Goal: Navigation & Orientation: Find specific page/section

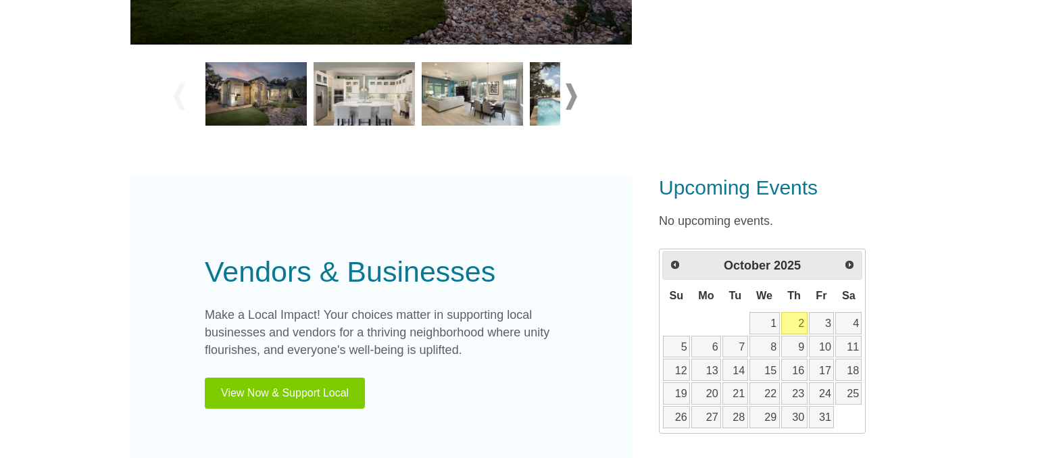
scroll to position [817, 0]
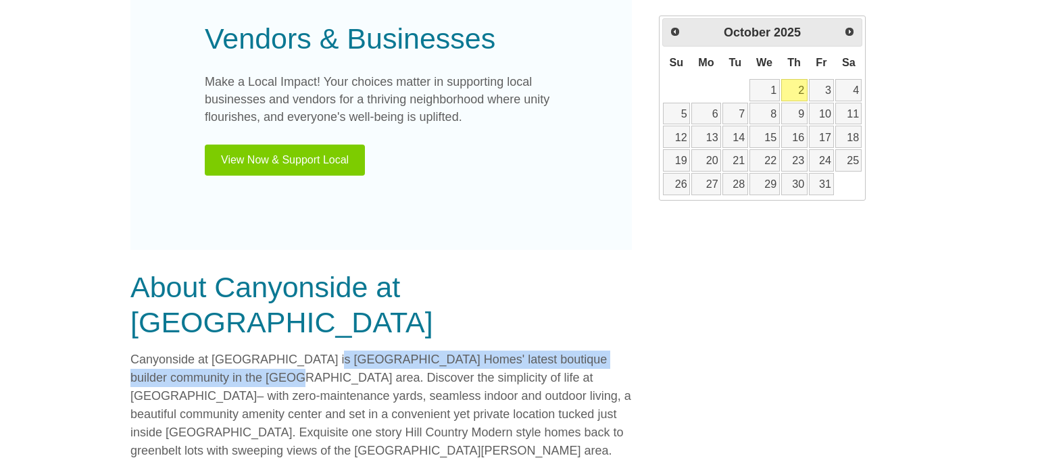
drag, startPoint x: 284, startPoint y: 196, endPoint x: 615, endPoint y: 197, distance: 331.2
click at [615, 351] on p "Canyonside at Falconhead West is Ash Creek Homes' latest boutique builder commu…" at bounding box center [381, 442] width 502 height 182
copy p "Ash Creek Homes' latest boutique builder community in the Bee Cave area."
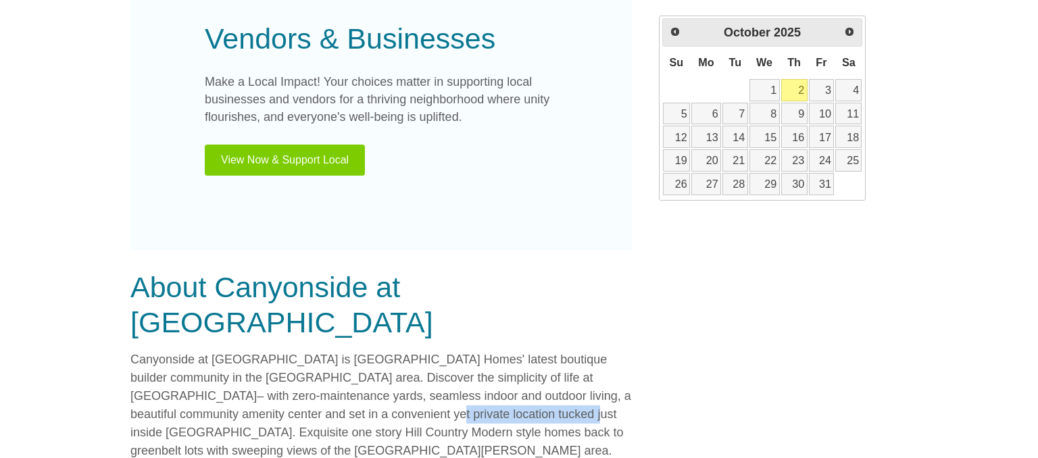
drag, startPoint x: 502, startPoint y: 222, endPoint x: 632, endPoint y: 290, distance: 146.3
click at [625, 351] on p "Canyonside at Falconhead West is Ash Creek Homes' latest boutique builder commu…" at bounding box center [381, 442] width 502 height 182
copy p "just inside Falconhead West"
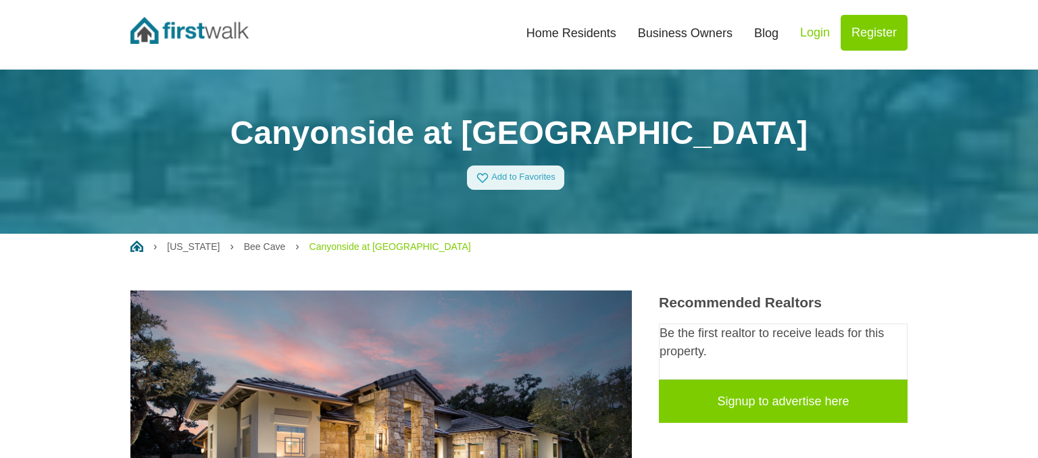
scroll to position [0, 0]
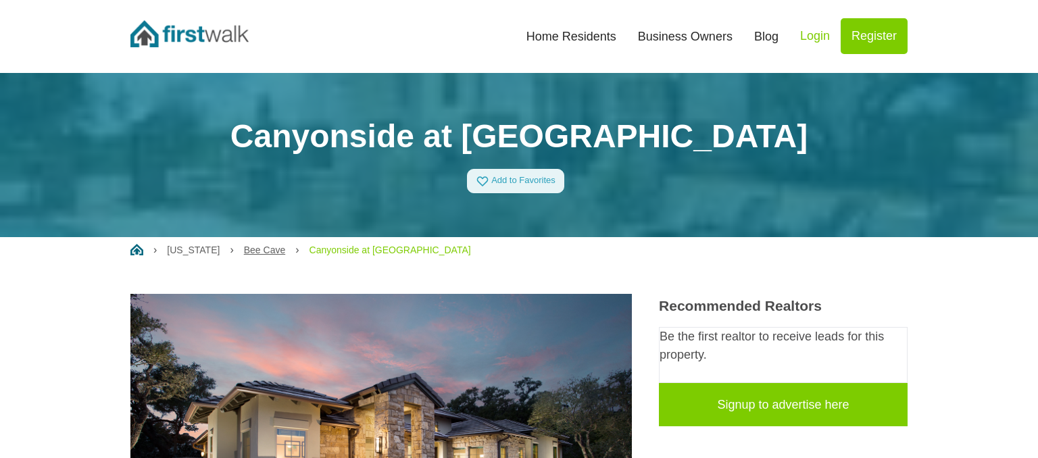
click at [244, 245] on link "Bee Cave" at bounding box center [264, 250] width 41 height 11
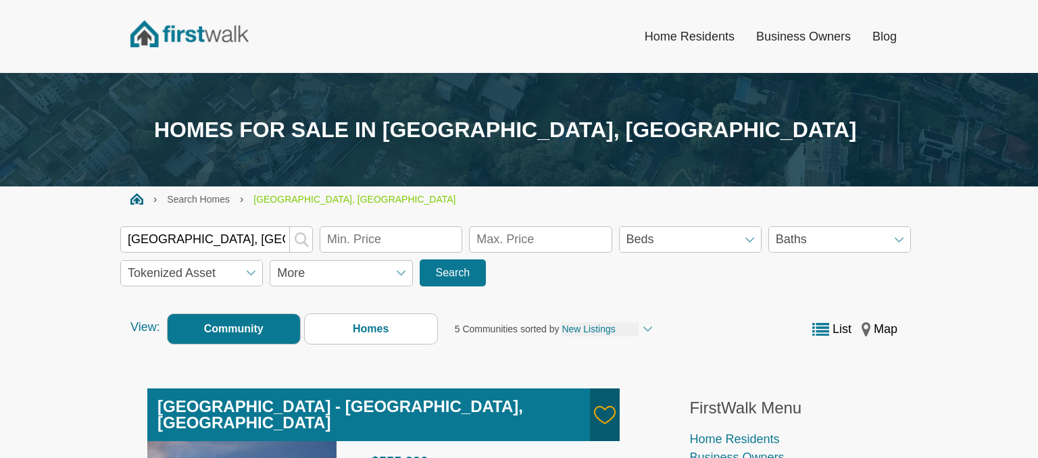
scroll to position [233, 0]
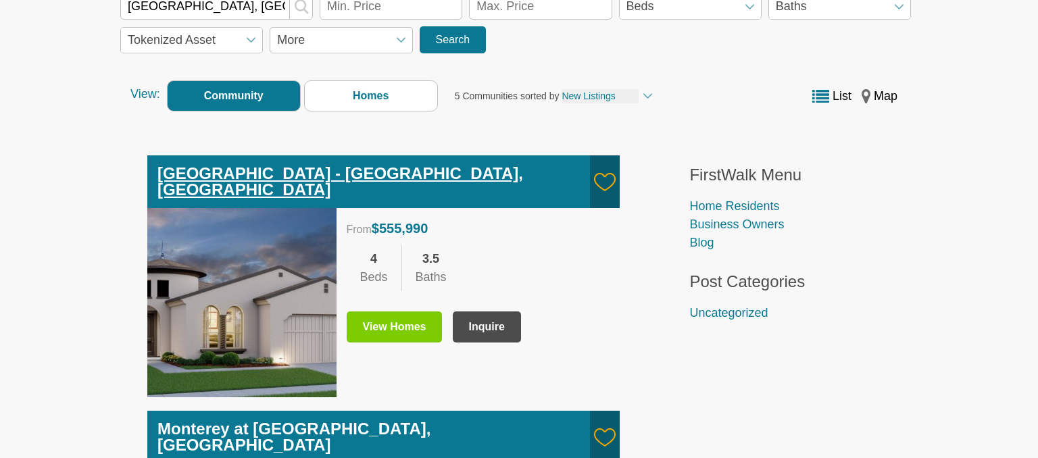
click at [209, 164] on link "East Village - Bee Cave, TX" at bounding box center [340, 181] width 366 height 34
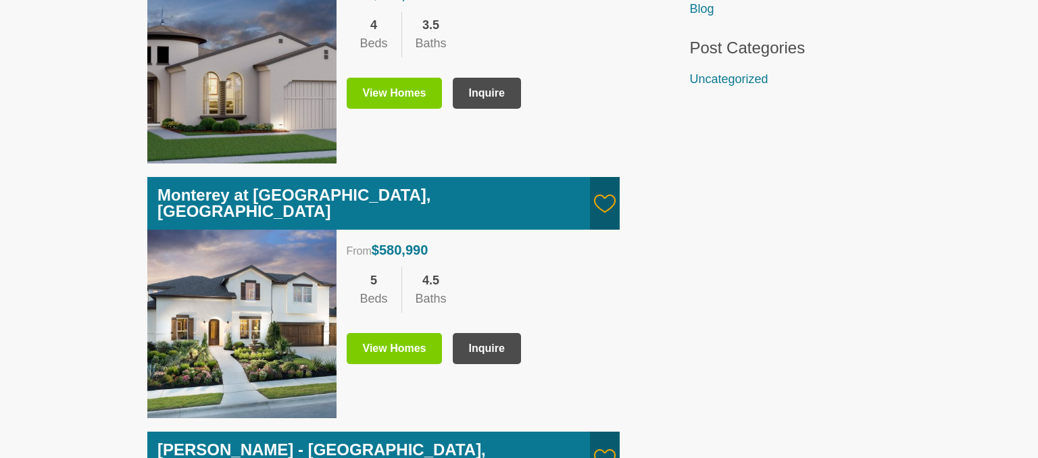
scroll to position [642, 0]
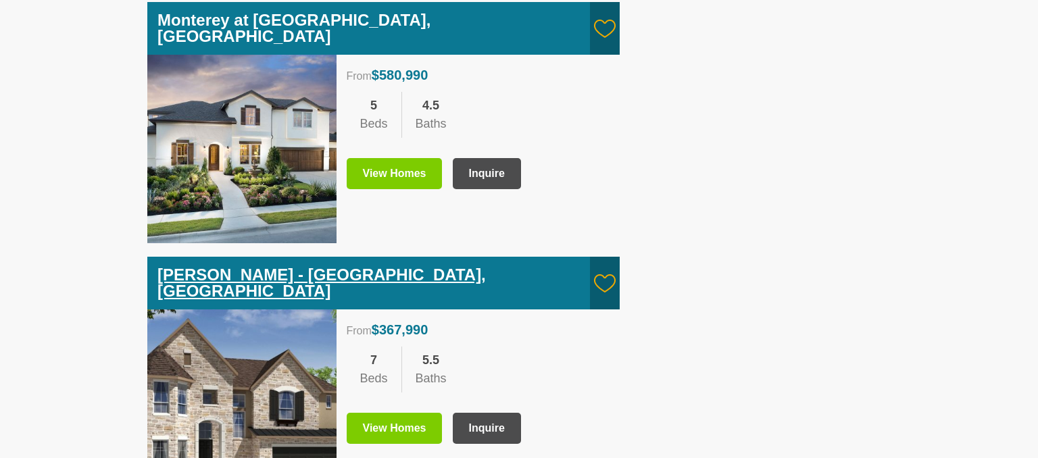
click at [225, 266] on link "Bella Colinas - Bee Cave, TX" at bounding box center [321, 283] width 328 height 34
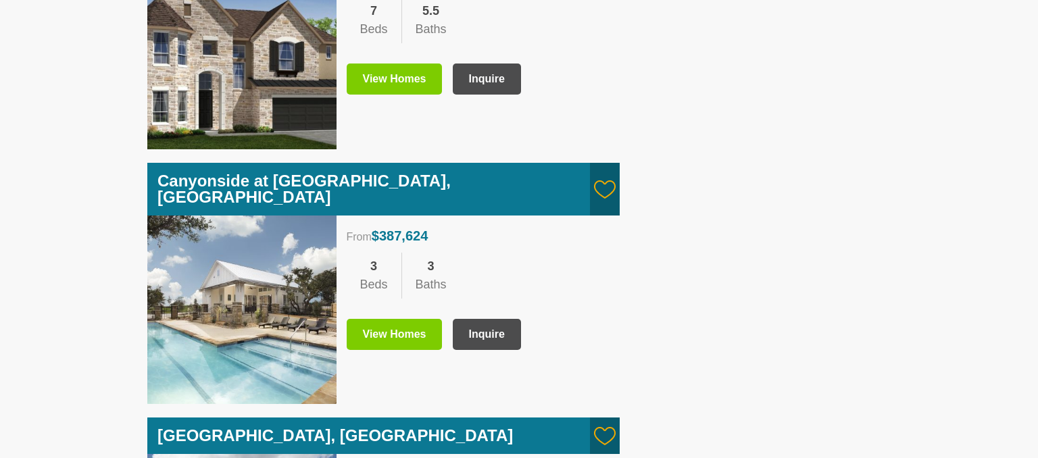
scroll to position [992, 0]
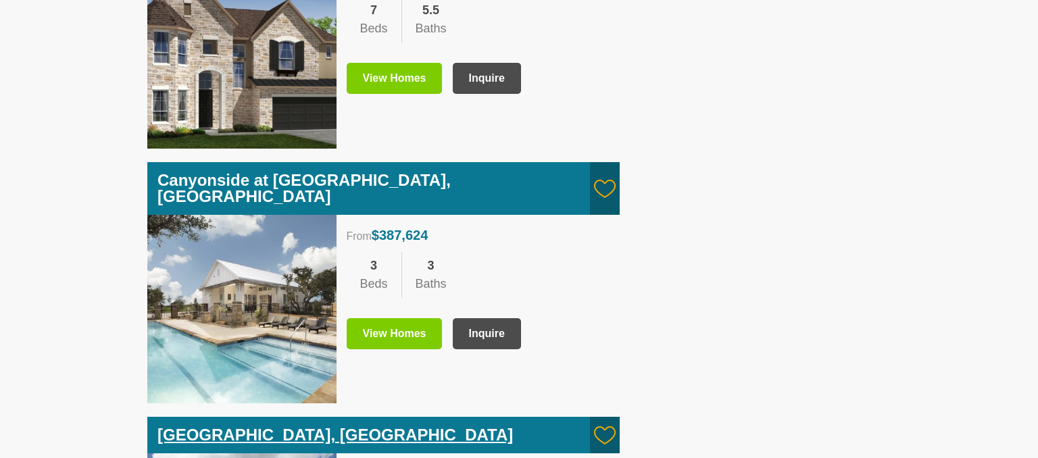
click at [189, 426] on link "Lakes Edge - Bee Cave, TX" at bounding box center [335, 435] width 356 height 18
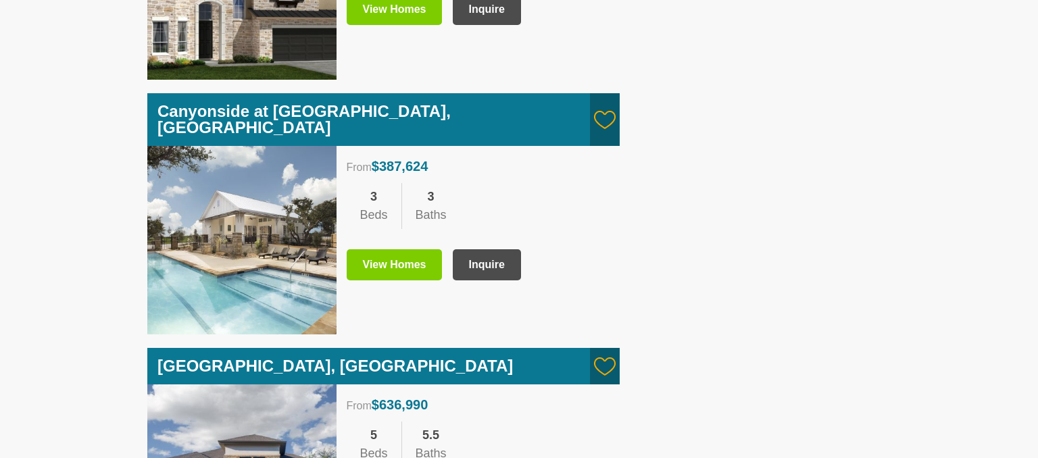
scroll to position [1188, 0]
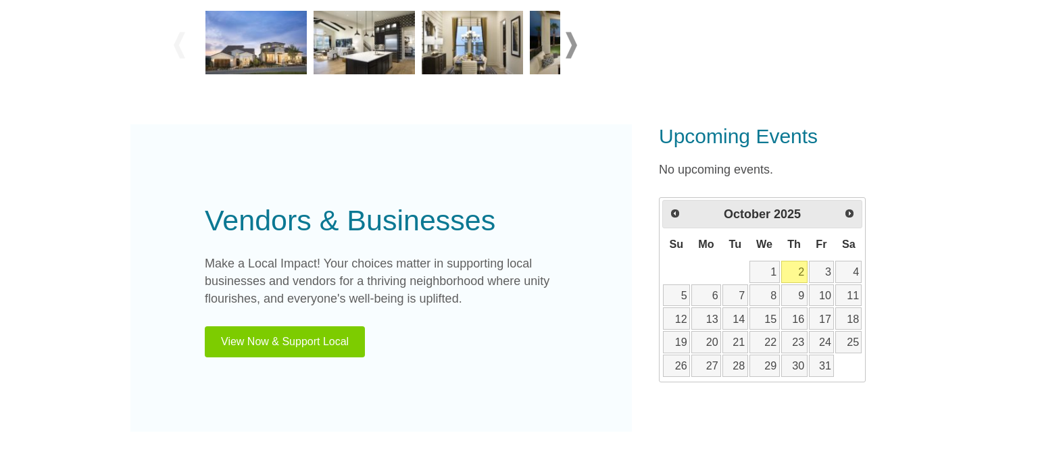
scroll to position [869, 0]
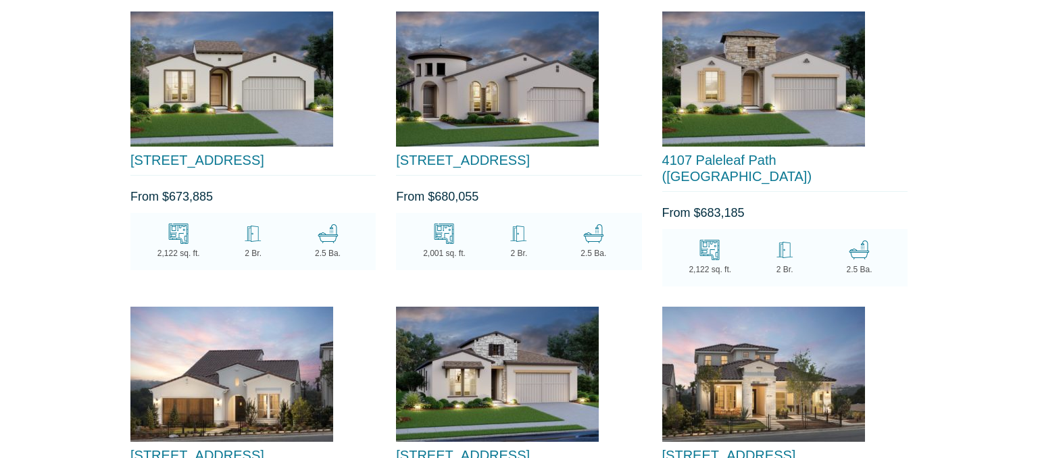
scroll to position [2271, 0]
